Goal: Find specific page/section: Find specific page/section

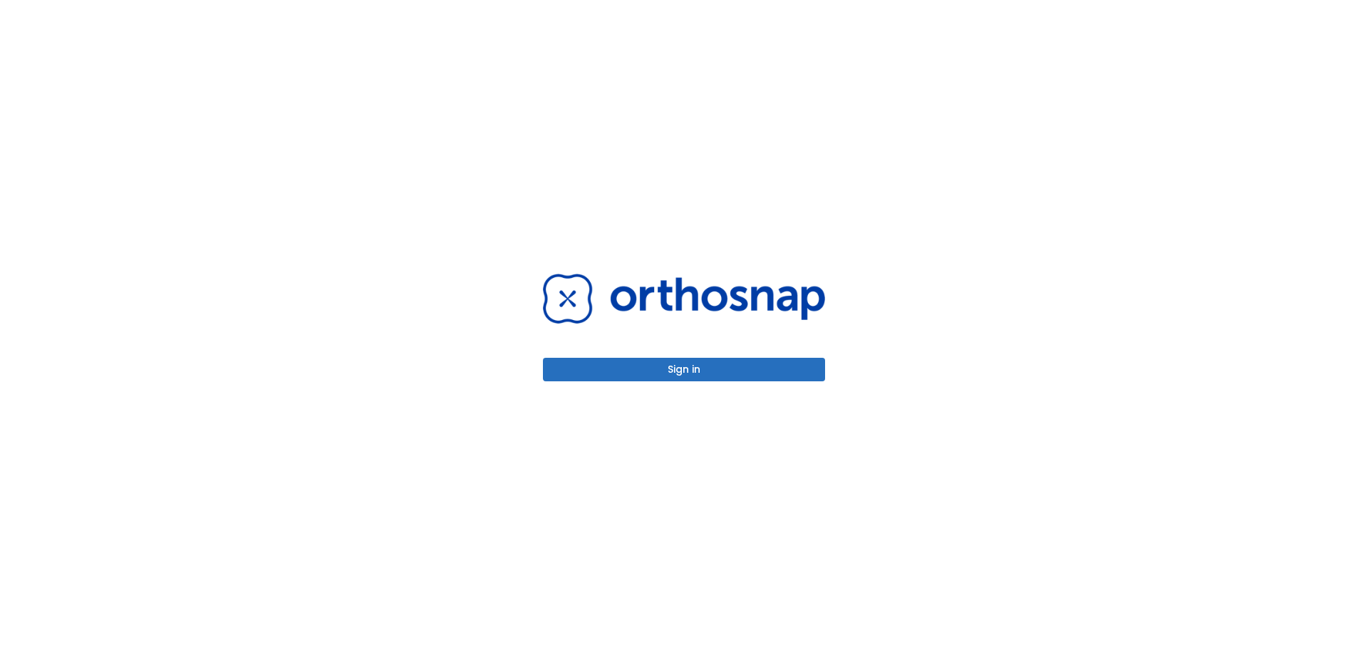
click at [665, 369] on button "Sign in" at bounding box center [684, 370] width 282 height 24
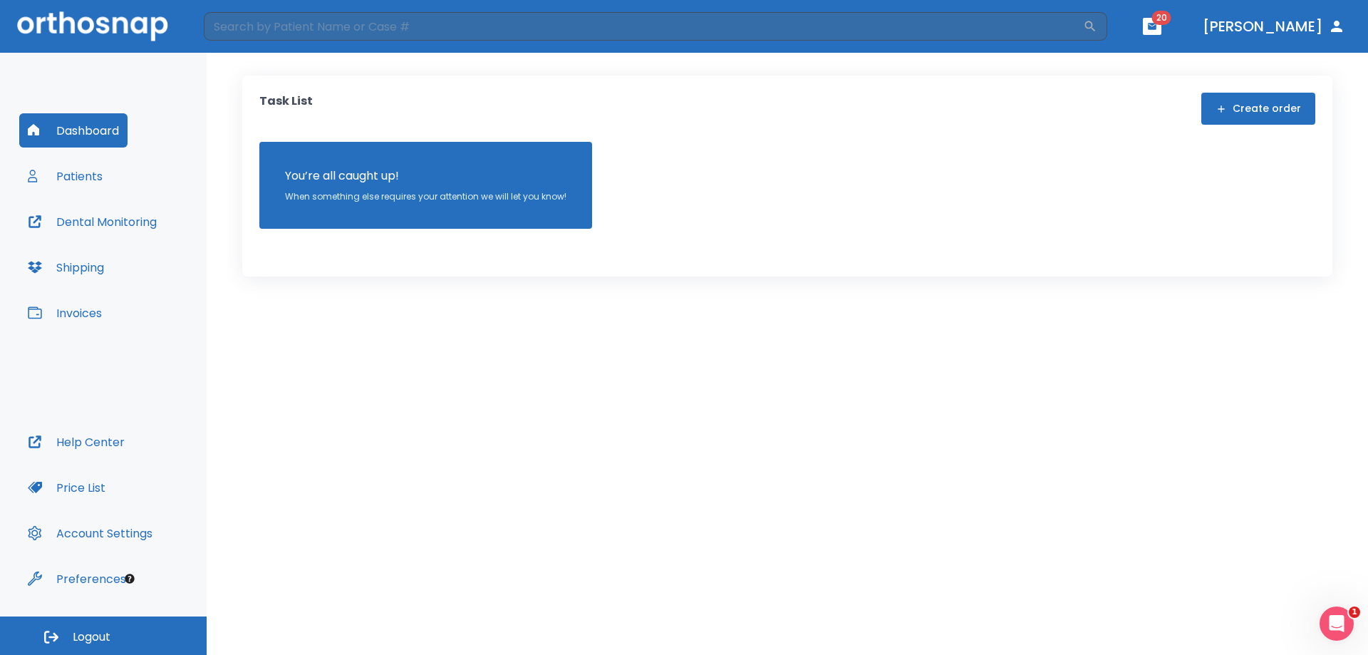
click at [84, 177] on button "Patients" at bounding box center [65, 176] width 92 height 34
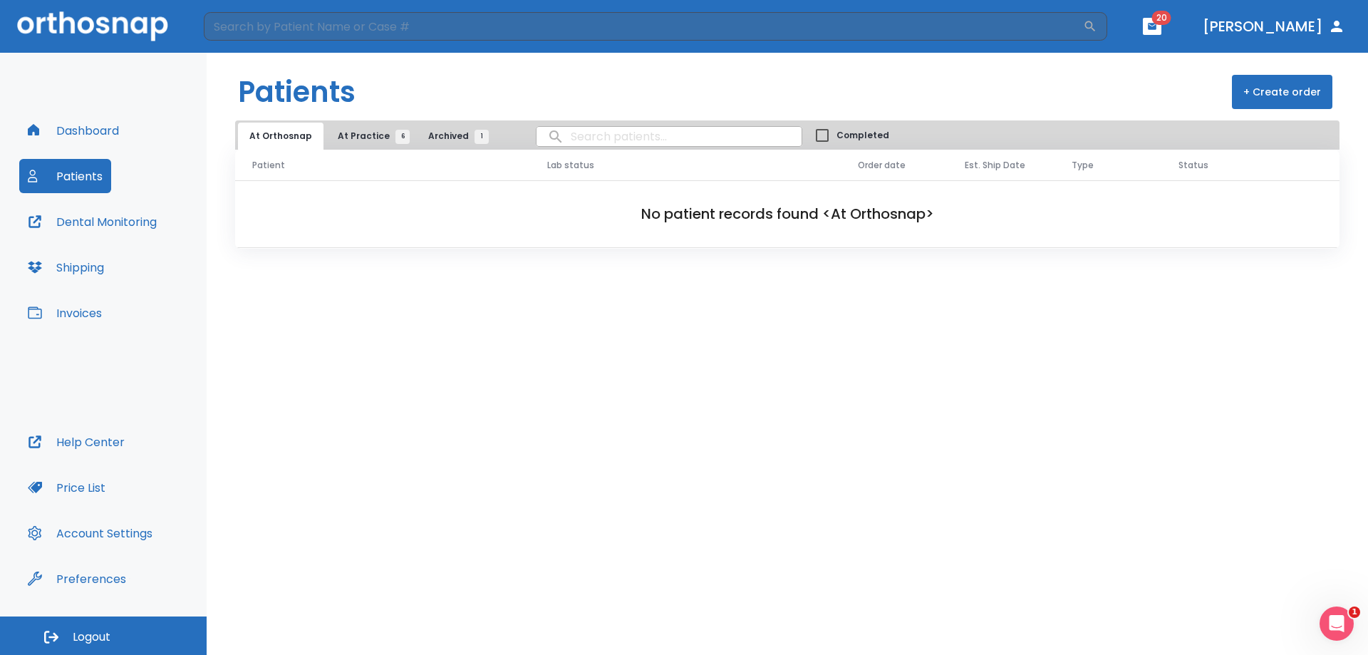
click at [93, 133] on button "Dashboard" at bounding box center [73, 130] width 108 height 34
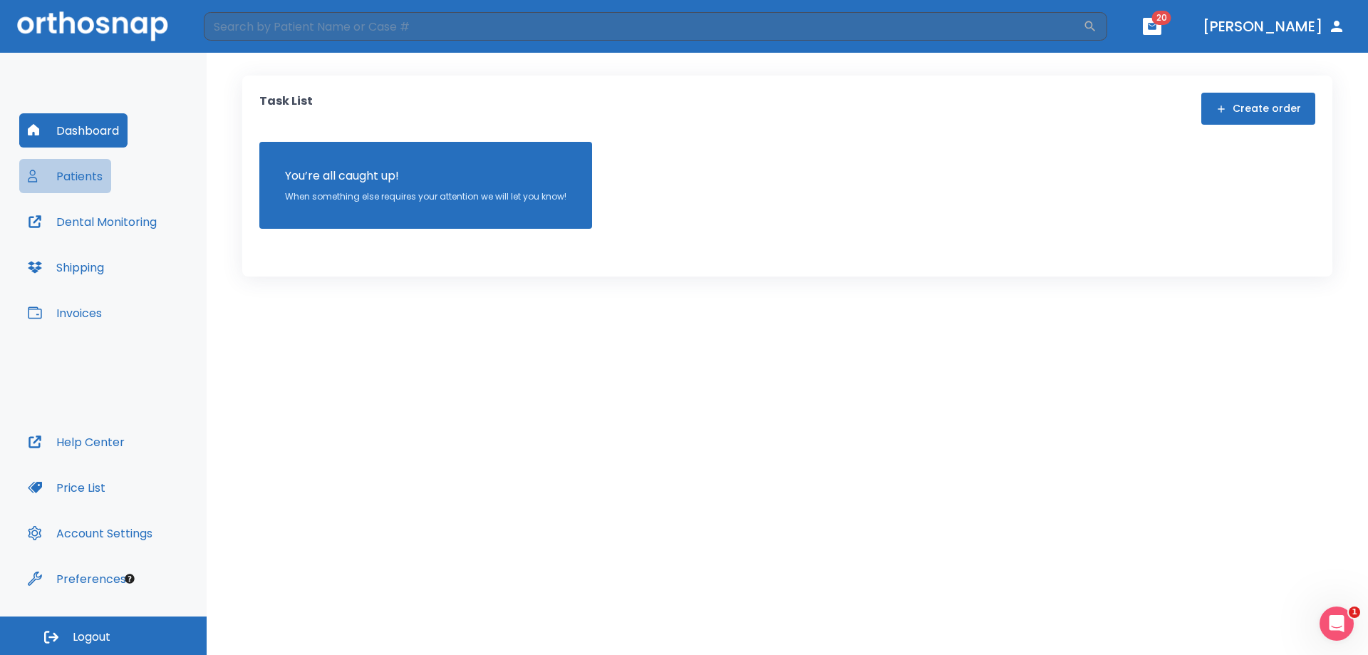
click at [82, 181] on button "Patients" at bounding box center [65, 176] width 92 height 34
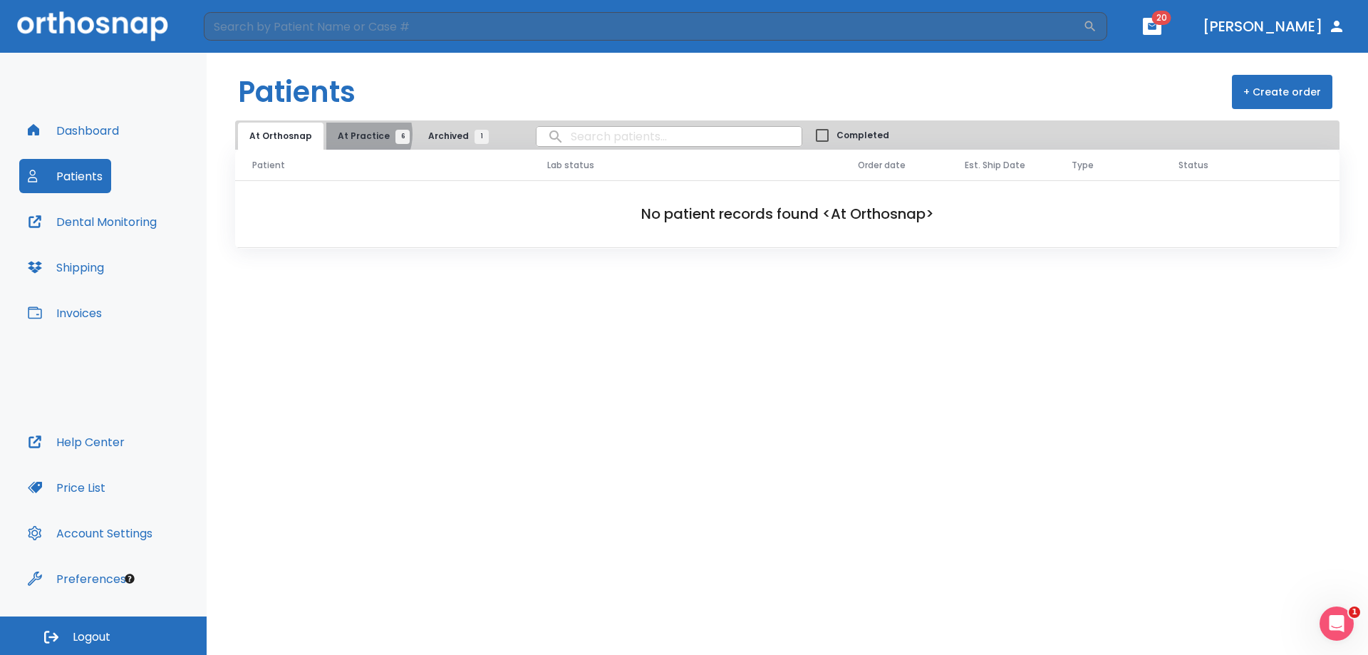
click at [353, 134] on span "At Practice 6" at bounding box center [370, 136] width 65 height 13
